Goal: Navigation & Orientation: Go to known website

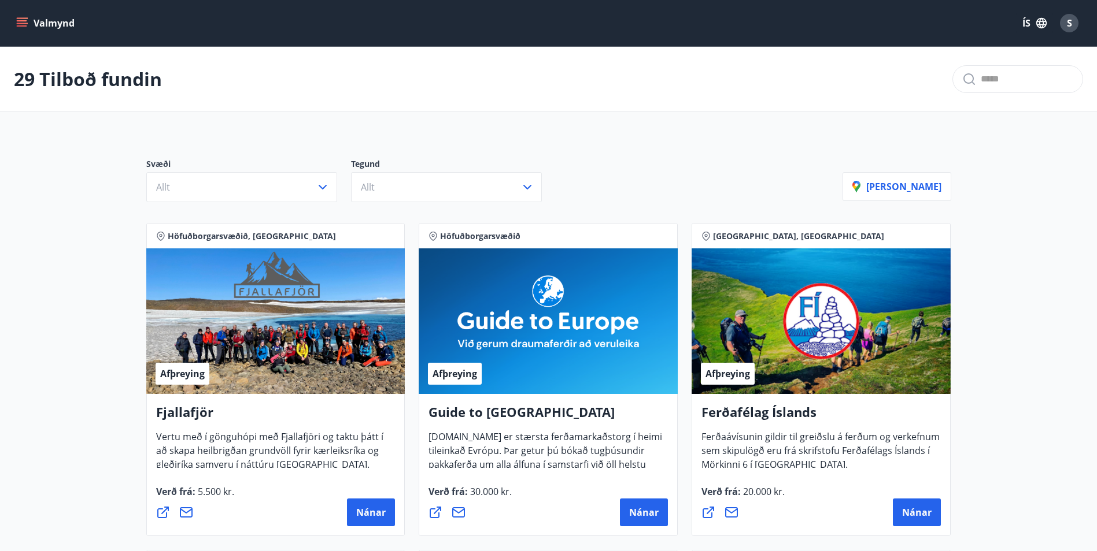
click at [27, 21] on icon "menu" at bounding box center [22, 23] width 12 height 12
click at [271, 21] on div "Valmynd ÍS S" at bounding box center [548, 23] width 1069 height 28
click at [56, 35] on div "Valmynd ÍS S" at bounding box center [548, 23] width 1069 height 28
click at [55, 30] on button "Valmynd" at bounding box center [46, 23] width 65 height 21
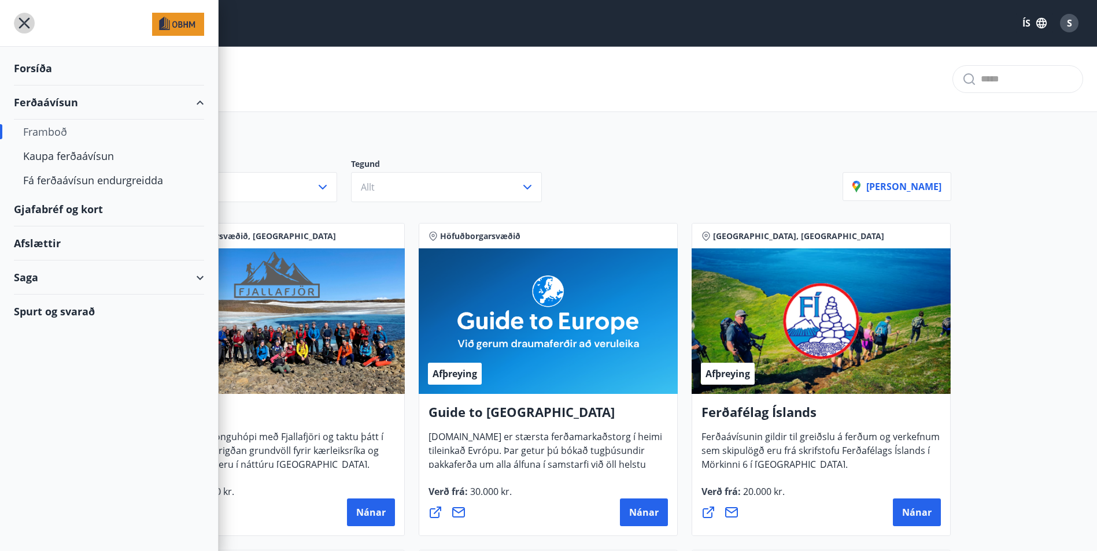
click at [16, 24] on icon "menu" at bounding box center [24, 23] width 21 height 21
